Goal: Check status

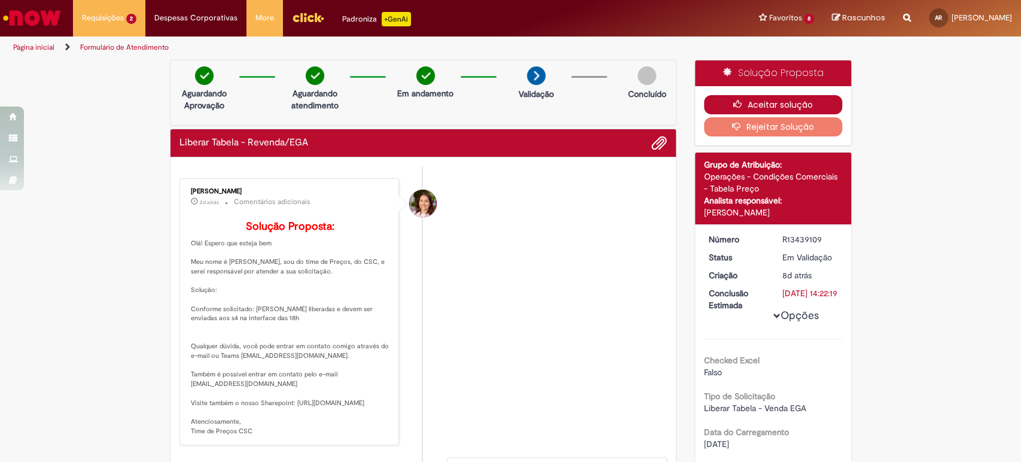
click at [737, 101] on icon "button" at bounding box center [740, 104] width 14 height 8
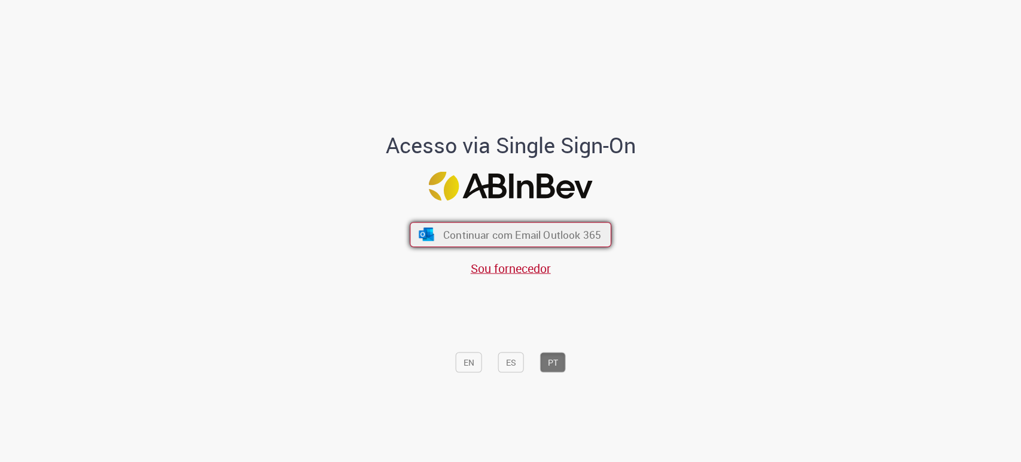
click at [522, 227] on button "Continuar com Email Outlook 365" at bounding box center [511, 234] width 202 height 25
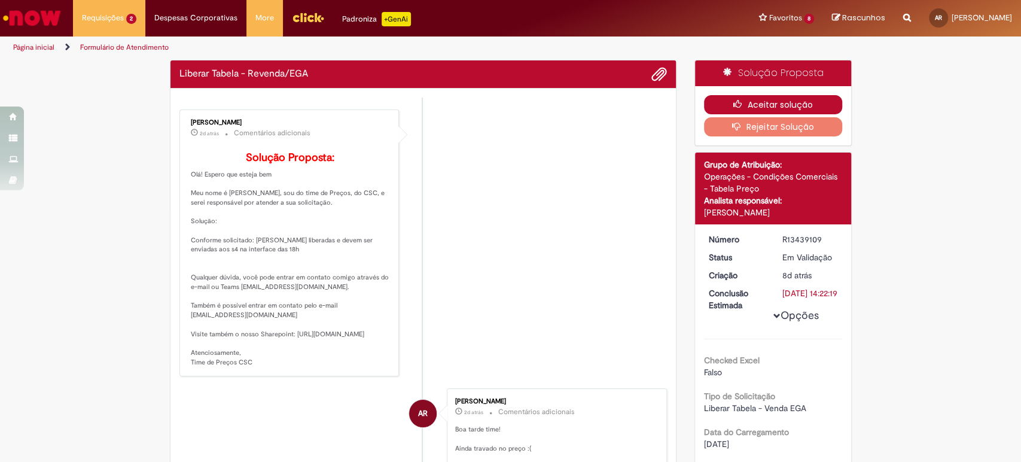
click at [733, 105] on icon "button" at bounding box center [740, 104] width 14 height 8
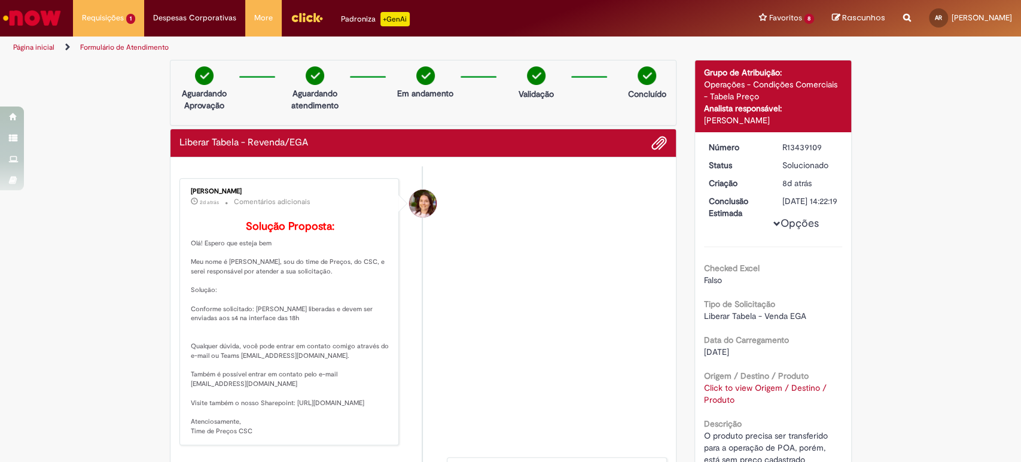
drag, startPoint x: 771, startPoint y: 151, endPoint x: 835, endPoint y: 142, distance: 64.7
click at [834, 142] on dd "R13439109" at bounding box center [810, 147] width 74 height 12
click at [850, 148] on div "Detalhes do tíquete Grupo de Atribuição: Operações - Condições Comerciais - Tab…" at bounding box center [772, 346] width 175 height 572
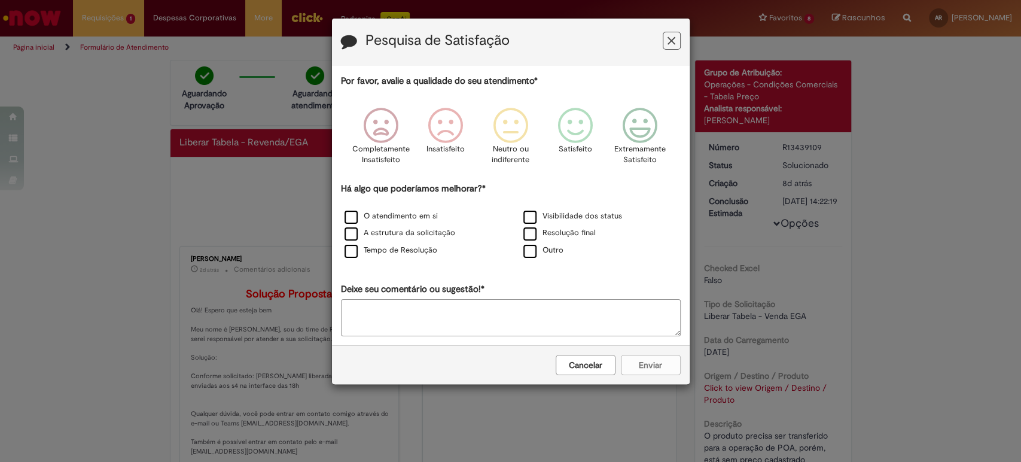
click at [788, 143] on div "Pesquisa de Satisfação Por favor, avalie a qualidade do seu atendimento* Comple…" at bounding box center [510, 231] width 1021 height 462
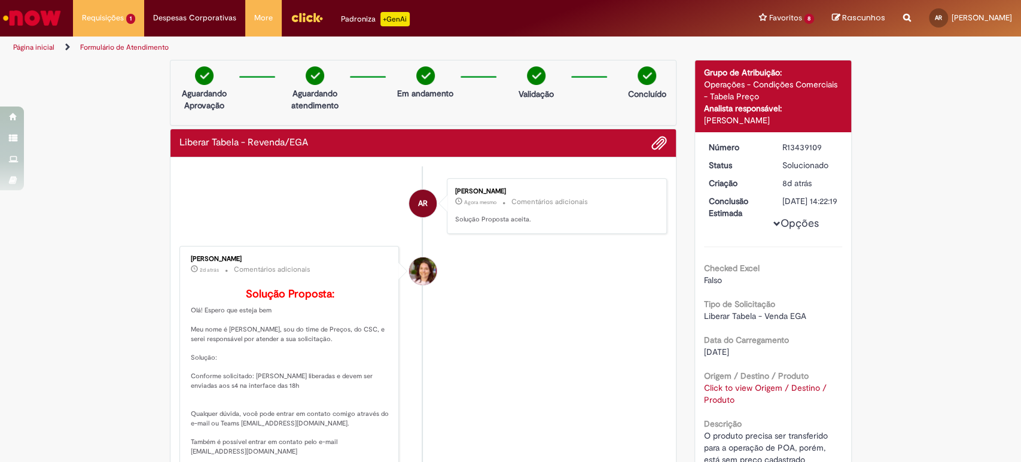
drag, startPoint x: 770, startPoint y: 145, endPoint x: 823, endPoint y: 144, distance: 52.6
click at [823, 144] on dd "R13439109" at bounding box center [810, 147] width 74 height 12
copy div "R13439109"
